Goal: Task Accomplishment & Management: Use online tool/utility

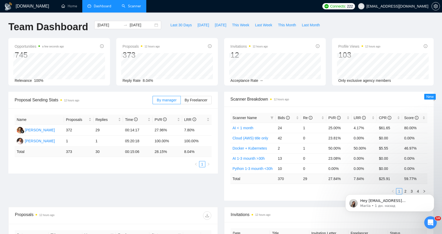
click at [136, 7] on link "Scanner" at bounding box center [131, 6] width 19 height 4
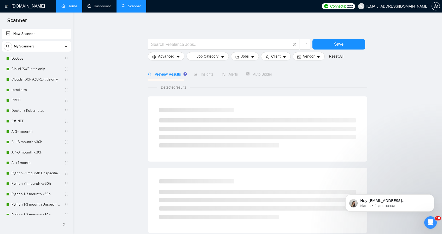
click at [74, 5] on link "Home" at bounding box center [69, 6] width 16 height 4
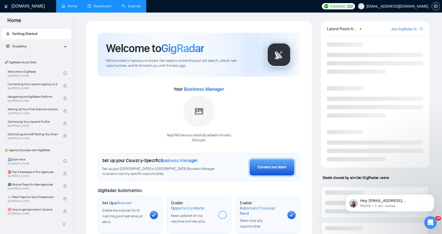
click at [104, 5] on link "Dashboard" at bounding box center [99, 6] width 24 height 4
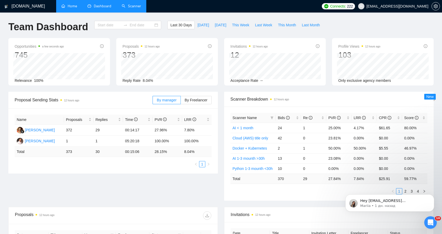
type input "[DATE]"
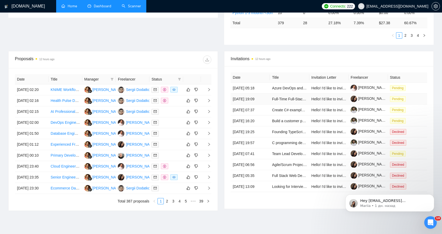
scroll to position [157, 0]
click at [432, 196] on icon "Dismiss notification" at bounding box center [432, 196] width 2 height 2
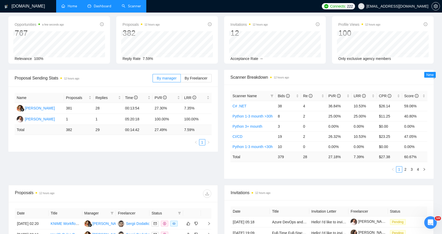
scroll to position [0, 0]
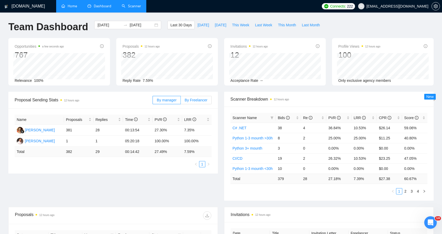
click at [205, 100] on span "By Freelancer" at bounding box center [195, 100] width 23 height 4
click at [181, 102] on input "By Freelancer" at bounding box center [181, 102] width 0 height 0
